Goal: Communication & Community: Connect with others

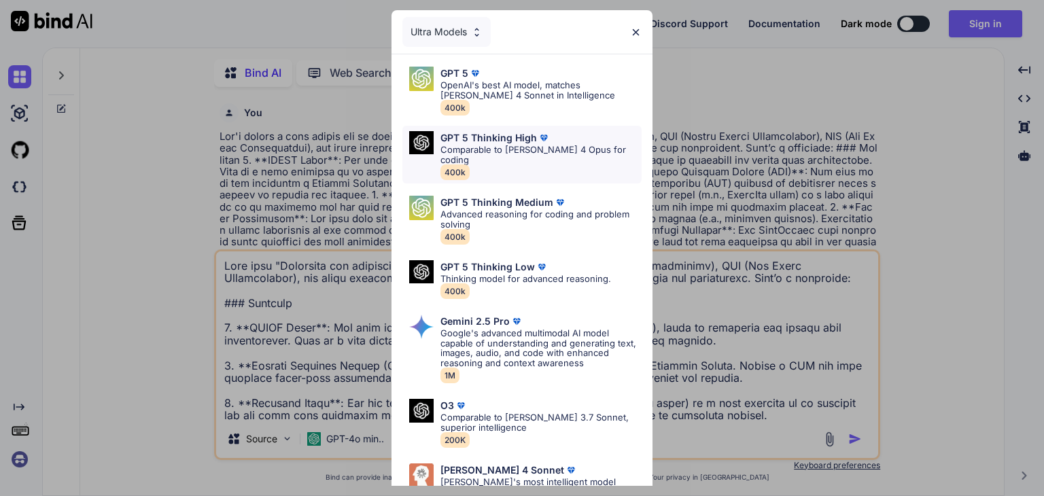
type textarea "x"
click at [166, 224] on div "Ultra Models GPT 5 OpenAI's best AI model, matches [PERSON_NAME] 4 Sonnet in In…" at bounding box center [522, 248] width 1044 height 496
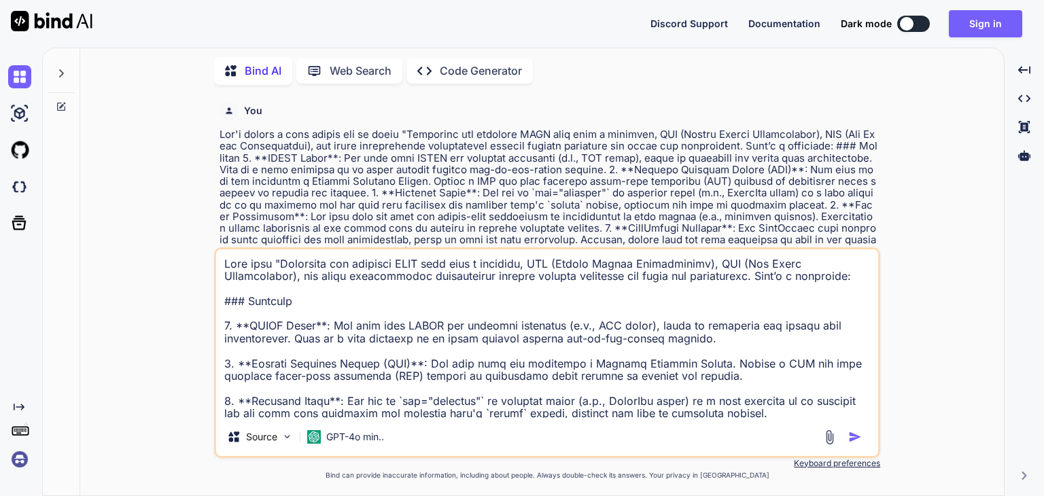
click at [22, 461] on img at bounding box center [19, 459] width 23 height 23
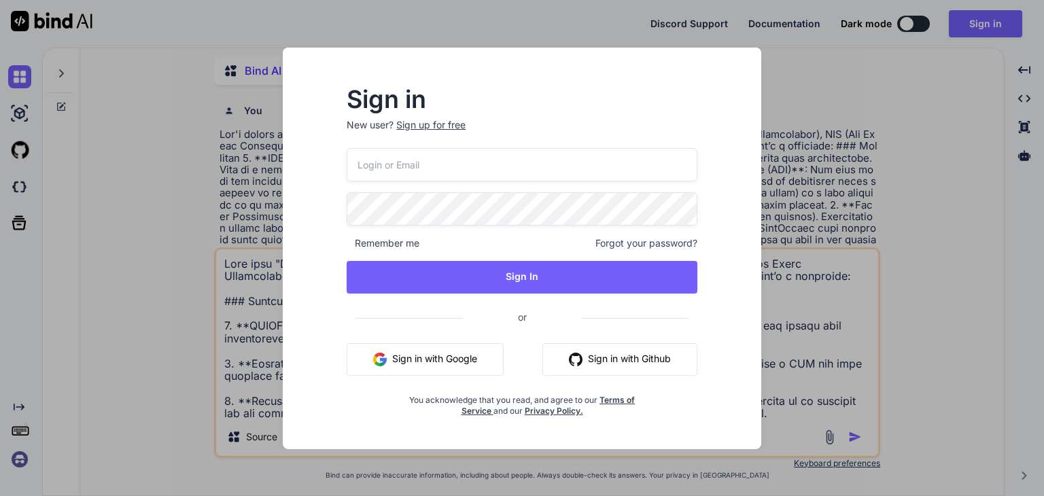
type input "[PERSON_NAME][EMAIL_ADDRESS][PERSON_NAME][DOMAIN_NAME]"
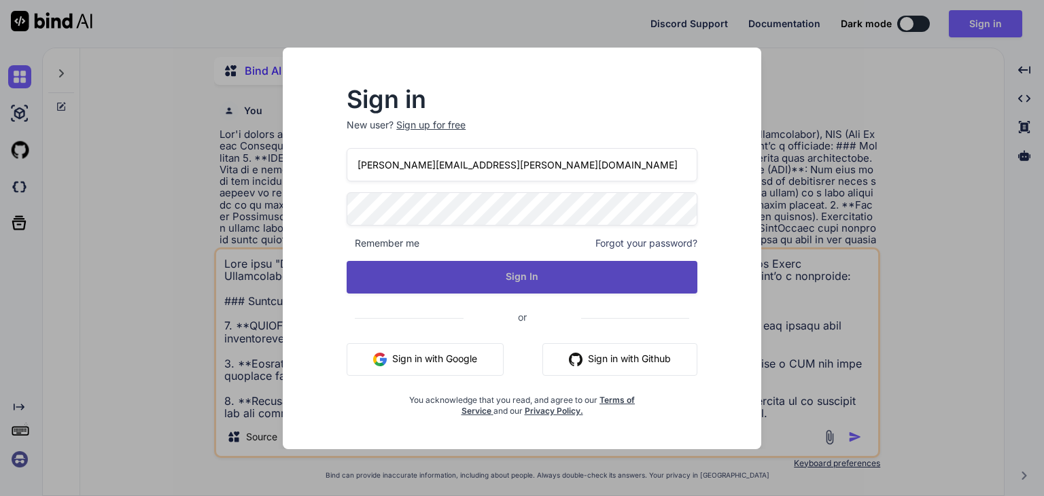
click at [513, 279] on button "Sign In" at bounding box center [522, 277] width 351 height 33
click at [541, 275] on button "Sign In" at bounding box center [522, 277] width 351 height 33
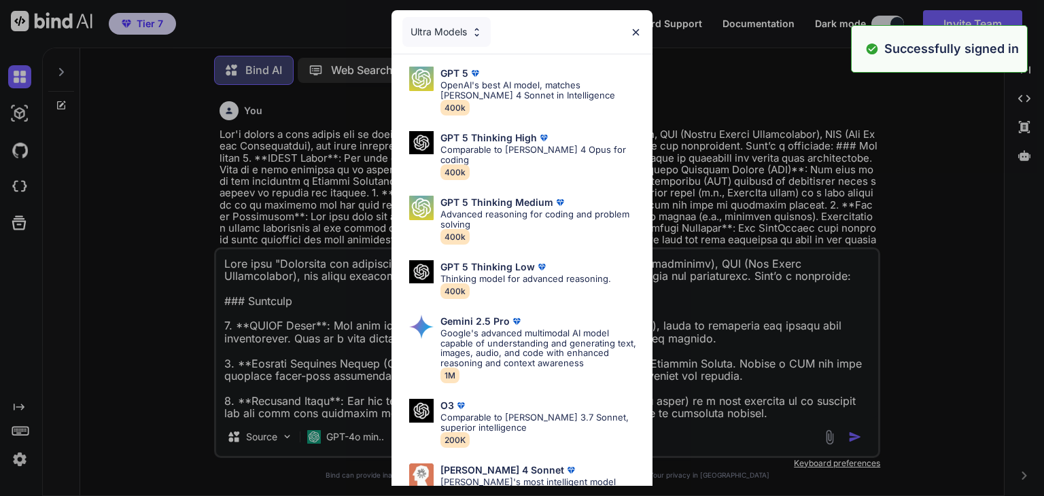
type textarea "x"
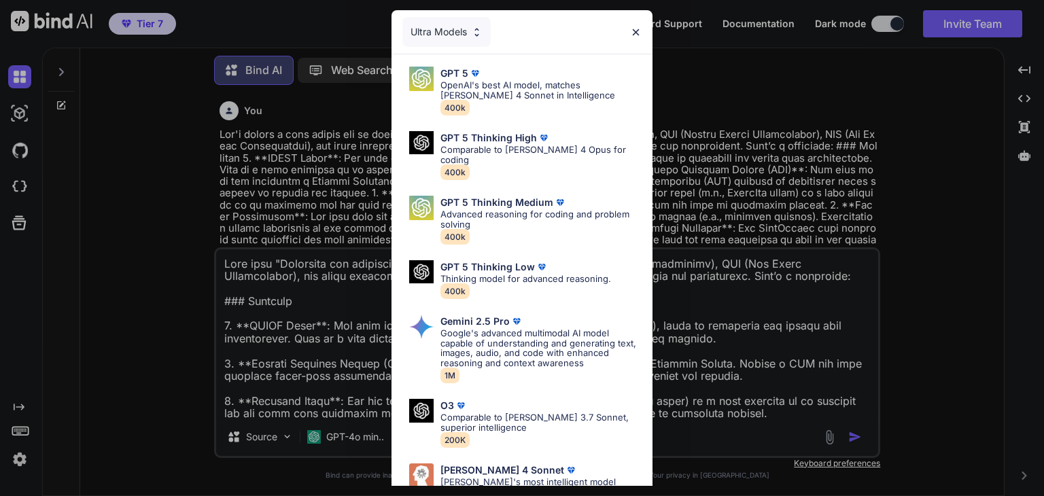
click at [773, 45] on div "Ultra Models GPT 5 OpenAI's best AI model, matches [PERSON_NAME] 4 Sonnet in In…" at bounding box center [522, 248] width 1044 height 496
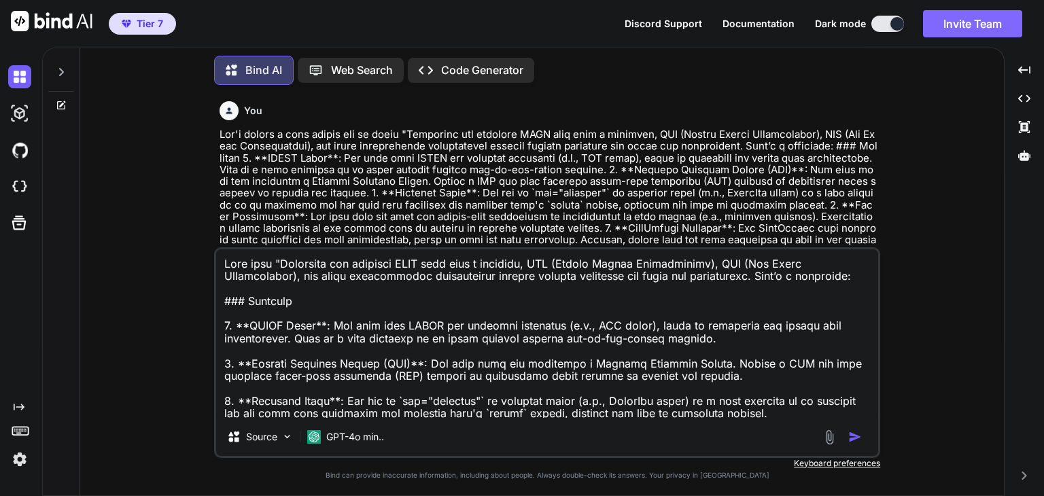
click at [963, 19] on button "Invite Team" at bounding box center [972, 23] width 99 height 27
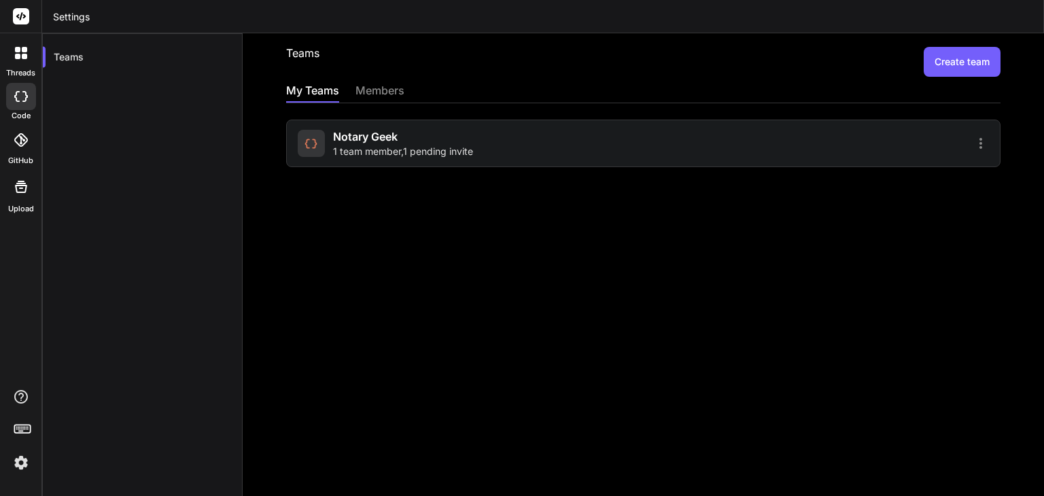
click at [390, 93] on div "members" at bounding box center [380, 91] width 49 height 19
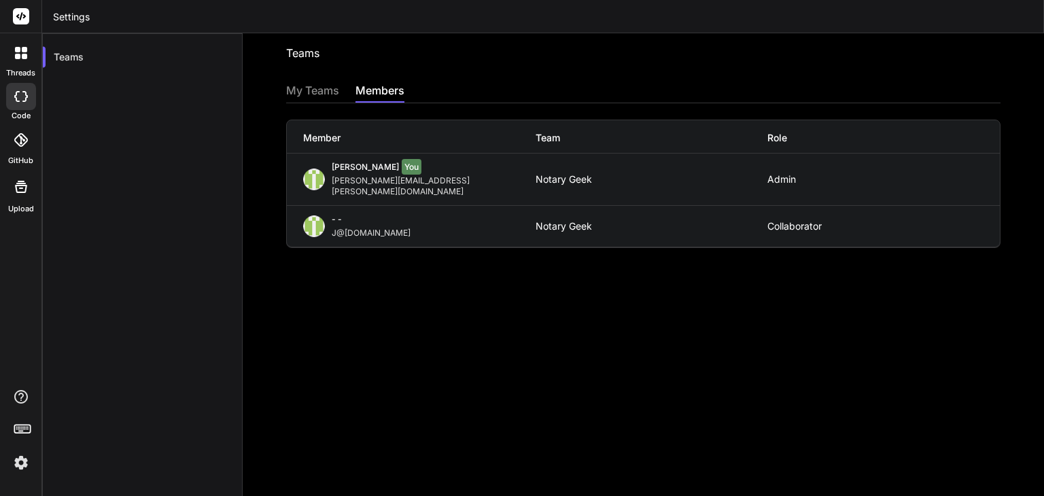
click at [324, 87] on div "My Teams" at bounding box center [312, 91] width 53 height 19
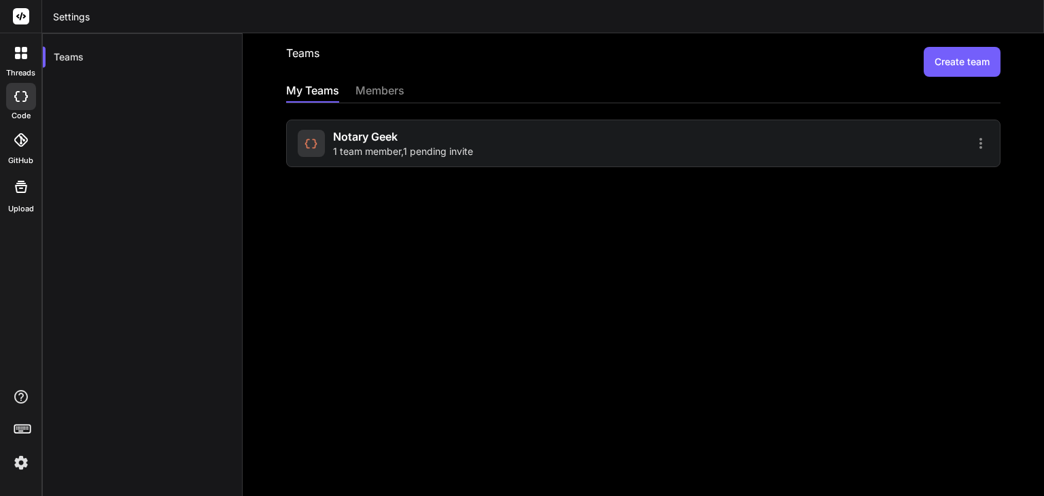
click at [424, 148] on span "1 team member , 1 pending invite" at bounding box center [403, 152] width 140 height 14
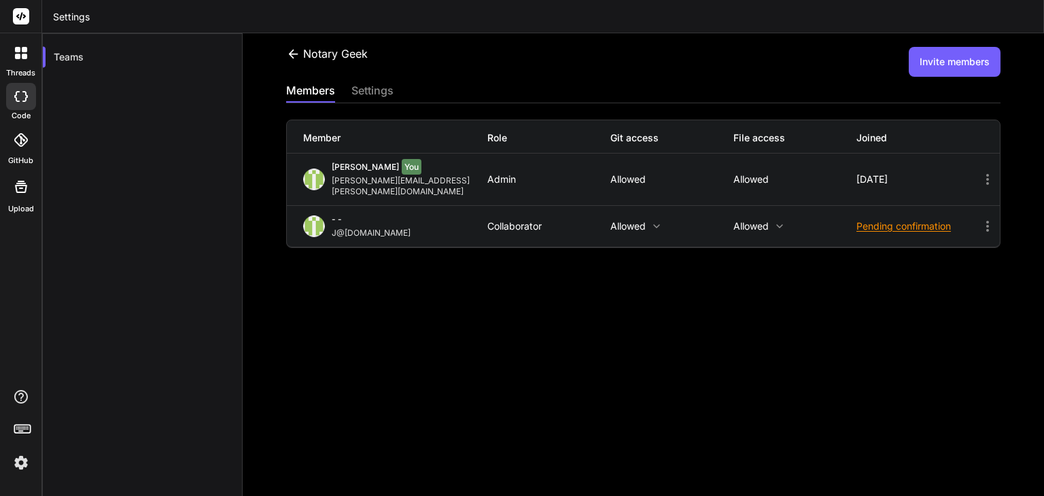
click at [944, 58] on button "Invite members" at bounding box center [955, 62] width 92 height 30
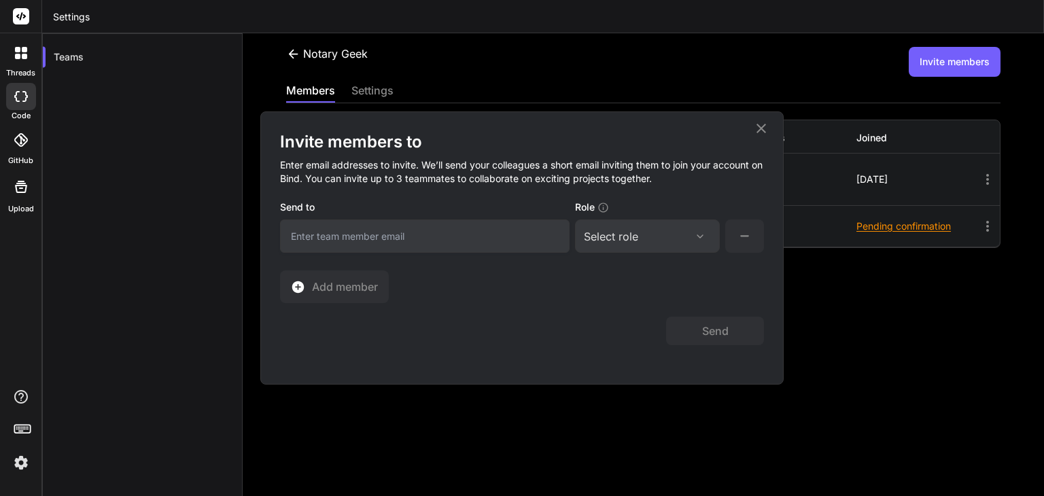
click at [320, 229] on input "email" at bounding box center [425, 236] width 290 height 33
type input "S@[DOMAIN_NAME]"
click at [618, 240] on div "Select role" at bounding box center [611, 236] width 54 height 16
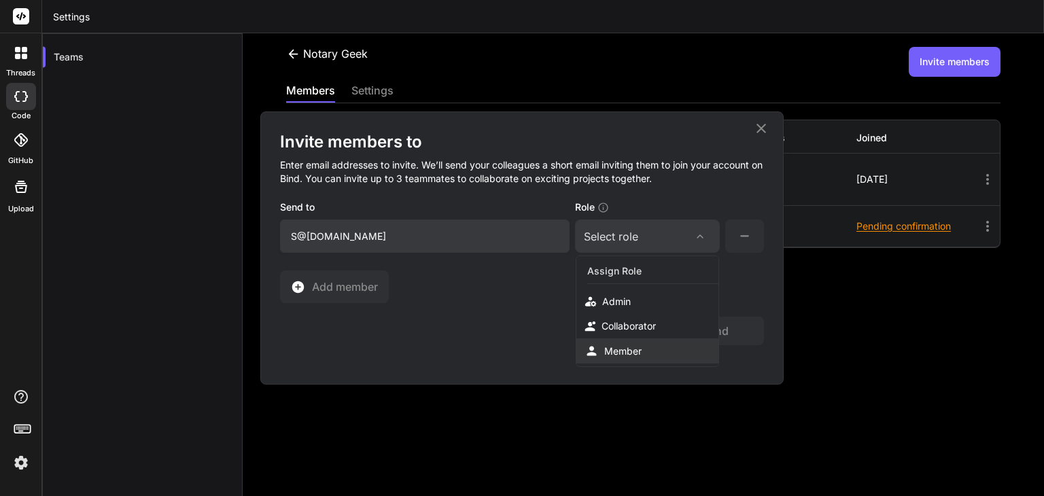
click at [638, 346] on div "Member" at bounding box center [622, 352] width 37 height 14
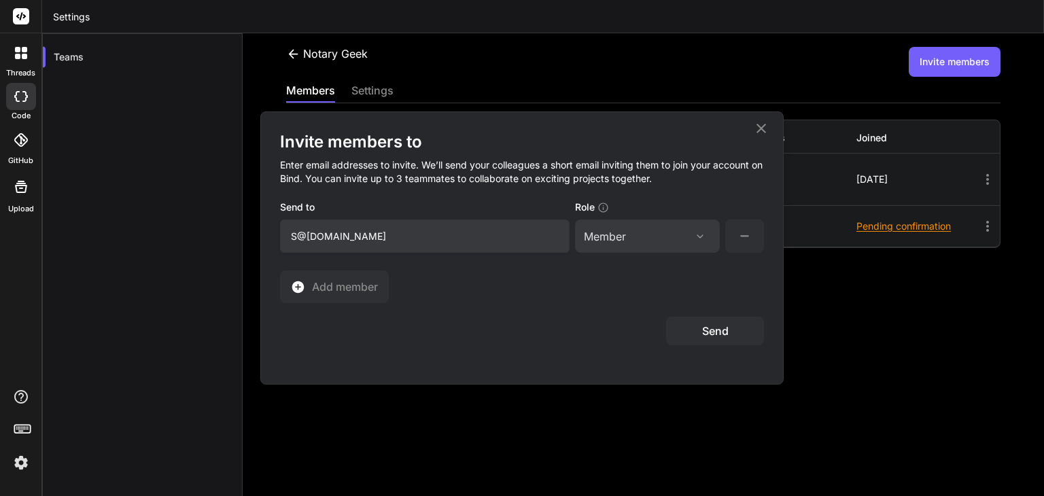
click at [730, 332] on button "Send" at bounding box center [715, 331] width 98 height 29
